Goal: Obtain resource: Download file/media

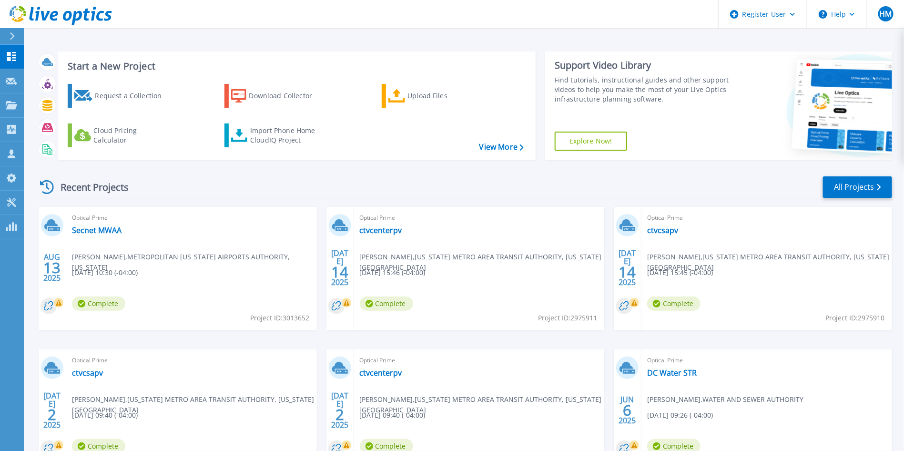
click at [295, 233] on div "Optical Prime Secnet [PERSON_NAME] , METROPOLITAN [US_STATE] AIRPORTS AUTHORITY…" at bounding box center [191, 268] width 251 height 123
click at [374, 234] on link "ctvcenterpv" at bounding box center [381, 230] width 42 height 10
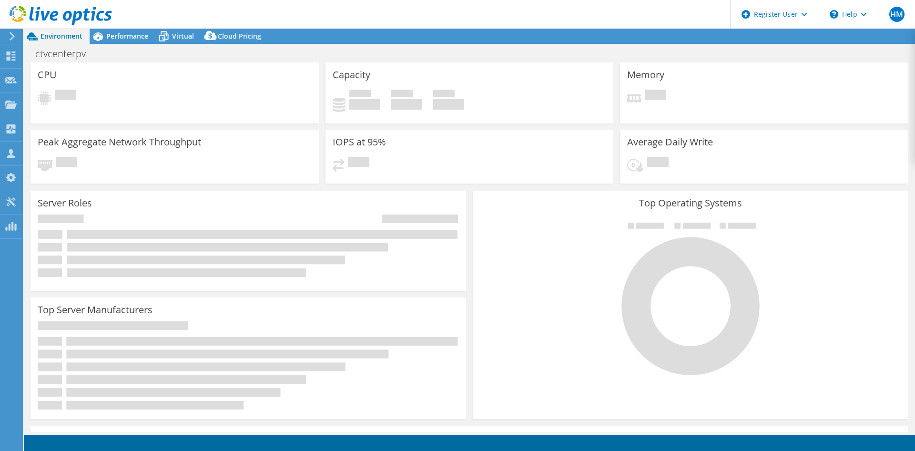
click at [454, 77] on div "Capacity Used 0 GiB Free 0 GiB Total 0 GiB" at bounding box center [470, 92] width 288 height 61
select select "USD"
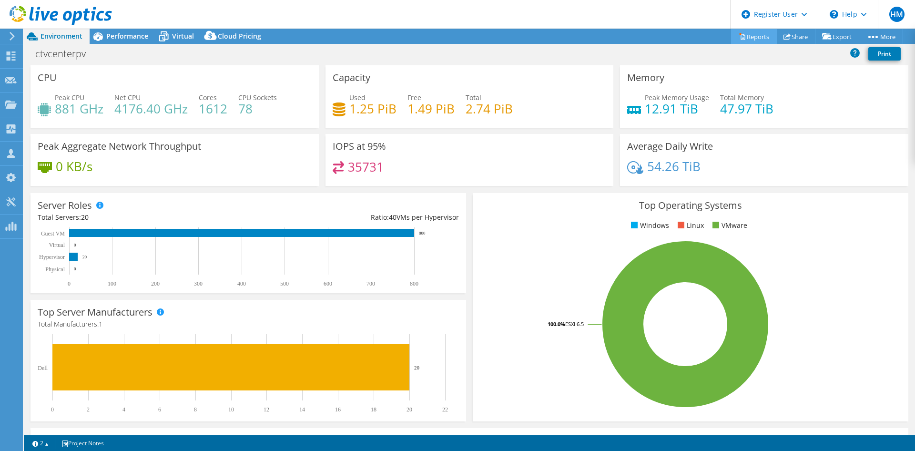
click at [734, 32] on link "Reports" at bounding box center [754, 36] width 46 height 15
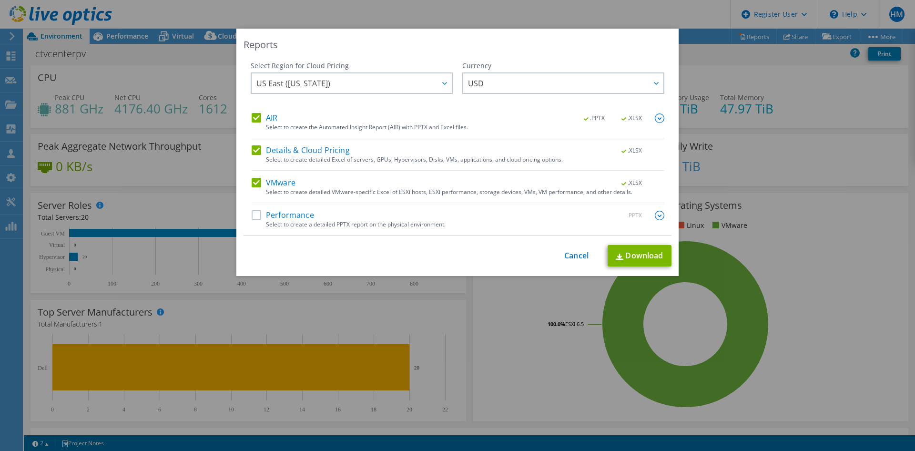
click at [252, 184] on label "VMware" at bounding box center [274, 183] width 44 height 10
click at [0, 0] on input "VMware" at bounding box center [0, 0] width 0 height 0
click at [252, 157] on div "Details & Cloud Pricing .XLSX Select to create detailed Excel of servers, GPUs,…" at bounding box center [458, 158] width 413 height 25
click at [252, 155] on label "Details & Cloud Pricing" at bounding box center [301, 151] width 98 height 10
click at [0, 0] on input "Details & Cloud Pricing" at bounding box center [0, 0] width 0 height 0
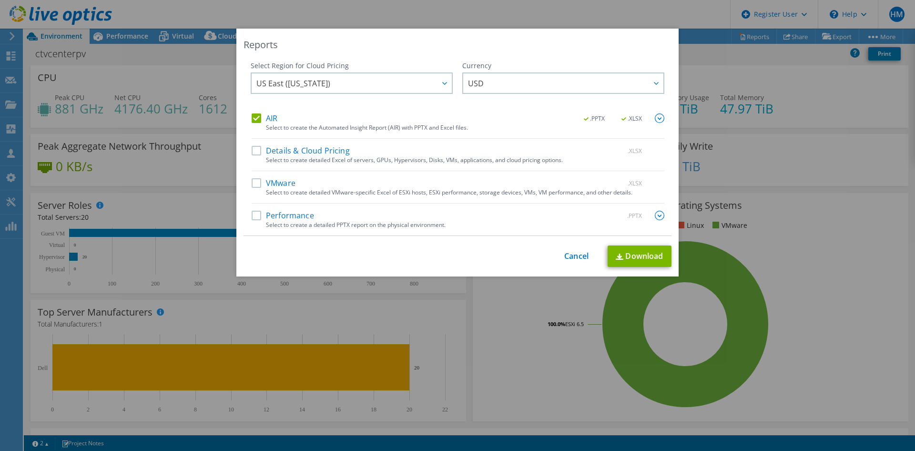
click at [252, 211] on label "Performance" at bounding box center [283, 216] width 62 height 10
click at [0, 0] on input "Performance" at bounding box center [0, 0] width 0 height 0
click at [619, 243] on div "Reports Select Region for Cloud Pricing Asia Pacific (Hong Kong) Asia Pacific (…" at bounding box center [457, 153] width 442 height 248
click at [620, 257] on link "Download" at bounding box center [640, 256] width 64 height 21
click at [760, 189] on div "Reports Select Region for Cloud Pricing Asia Pacific (Hong Kong) Asia Pacific (…" at bounding box center [457, 226] width 915 height 394
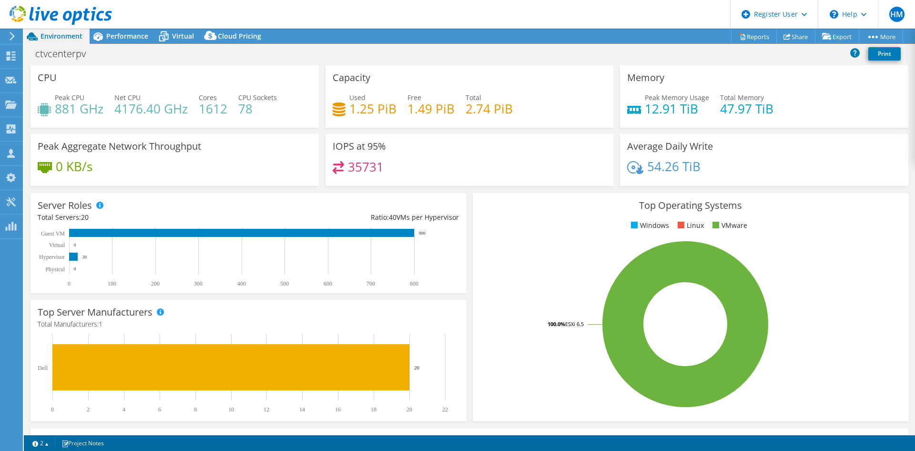
click at [49, 27] on div at bounding box center [56, 16] width 112 height 32
click at [47, 34] on span "Environment" at bounding box center [62, 35] width 42 height 9
click at [74, 10] on icon at bounding box center [61, 16] width 102 height 20
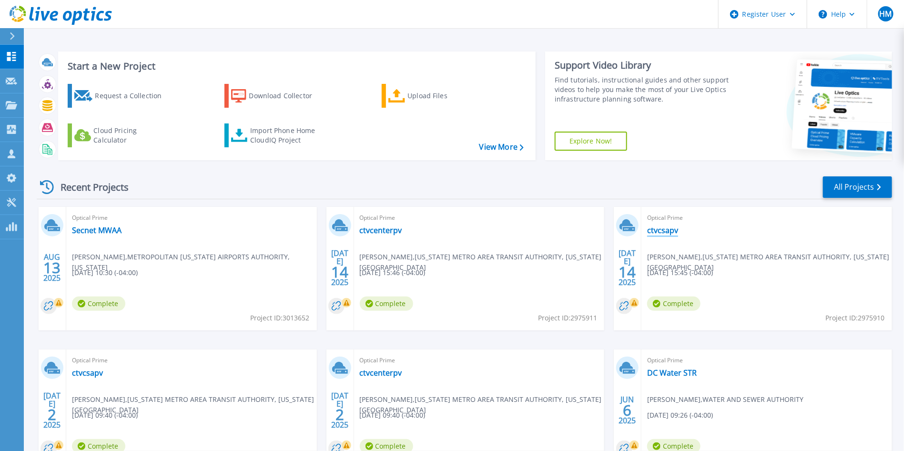
click at [659, 228] on link "ctvcsapv" at bounding box center [662, 230] width 31 height 10
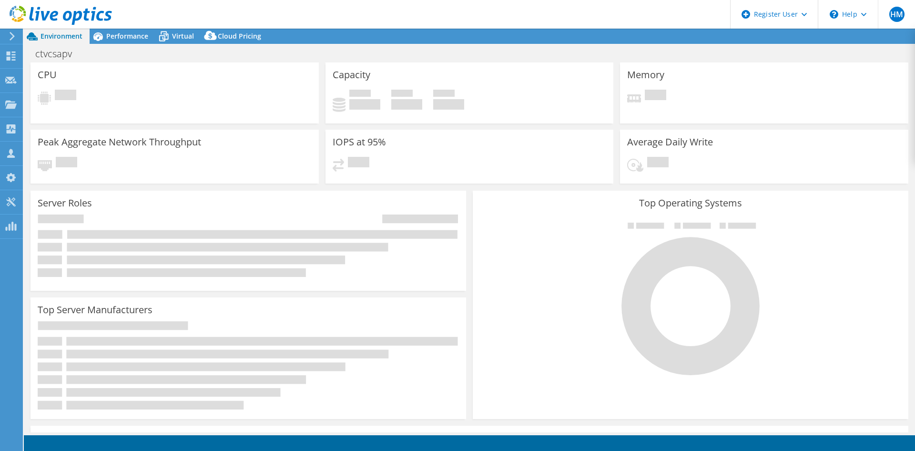
select select "USD"
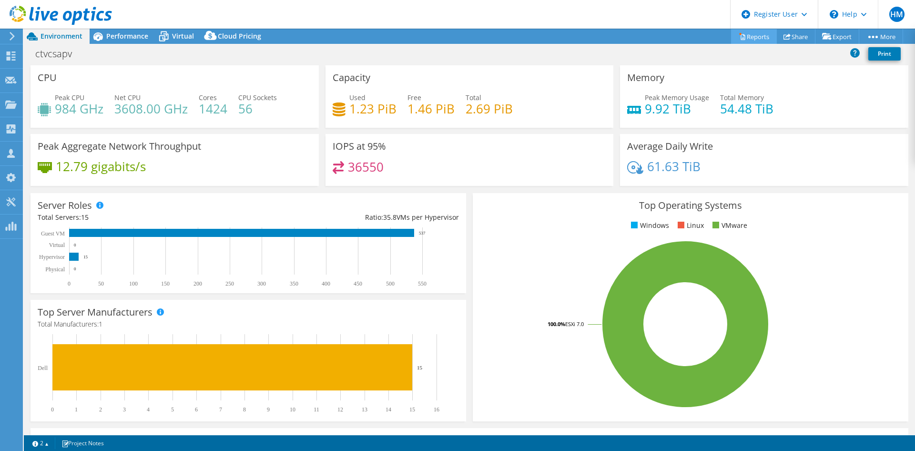
click at [747, 36] on link "Reports" at bounding box center [754, 36] width 46 height 15
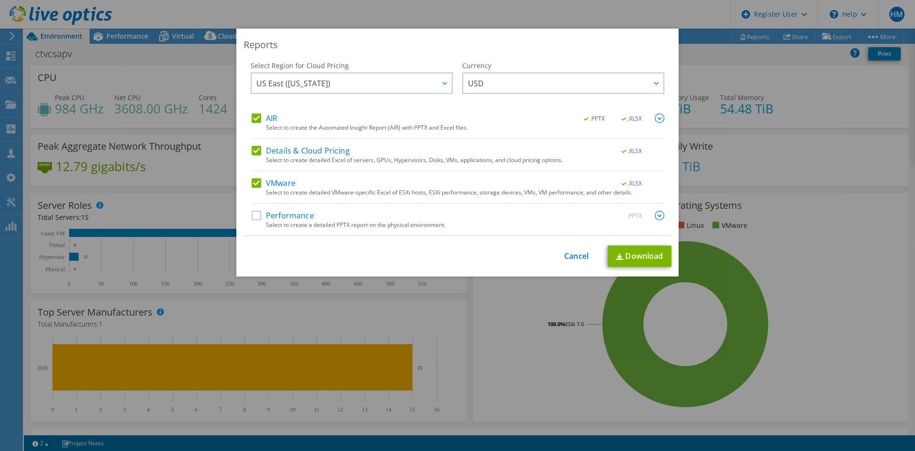
click at [278, 181] on label "VMware" at bounding box center [274, 183] width 44 height 10
click at [0, 0] on input "VMware" at bounding box center [0, 0] width 0 height 0
click at [292, 134] on div "AIR .PPTX .XLSX Select to create the Automated Insight Report (AIR) with PPTX a…" at bounding box center [458, 125] width 413 height 25
click at [287, 146] on label "Details & Cloud Pricing" at bounding box center [301, 151] width 98 height 10
click at [0, 0] on input "Details & Cloud Pricing" at bounding box center [0, 0] width 0 height 0
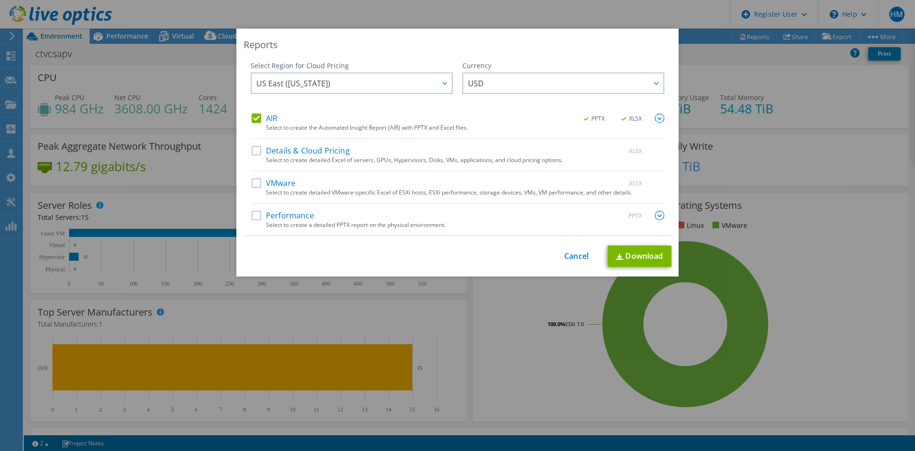
click at [244, 214] on div "Select Region for Cloud Pricing Asia Pacific (Hong Kong) Asia Pacific (Mumbai) …" at bounding box center [458, 148] width 428 height 175
click at [245, 212] on div "Select Region for Cloud Pricing Asia Pacific (Hong Kong) Asia Pacific (Mumbai) …" at bounding box center [458, 148] width 428 height 175
click at [252, 211] on label "Performance" at bounding box center [283, 216] width 62 height 10
click at [0, 0] on input "Performance" at bounding box center [0, 0] width 0 height 0
click at [608, 252] on link "Download" at bounding box center [640, 256] width 64 height 21
